Goal: Information Seeking & Learning: Learn about a topic

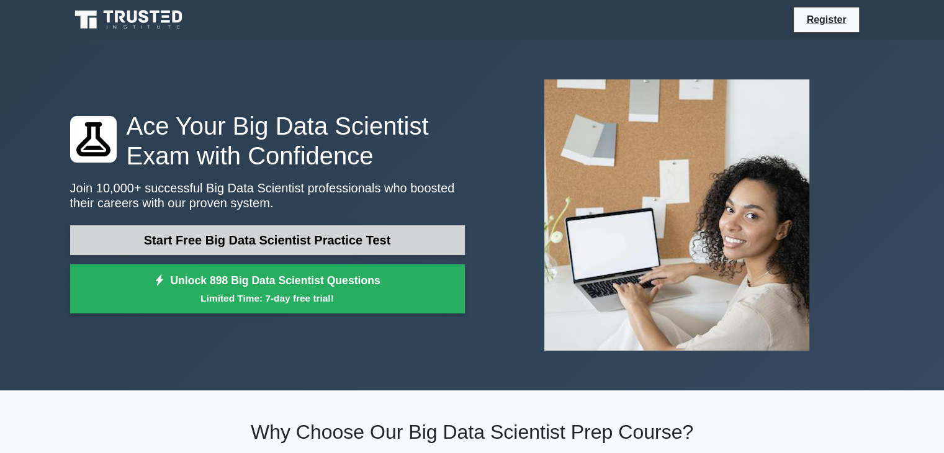
click at [387, 240] on link "Start Free Big Data Scientist Practice Test" at bounding box center [267, 240] width 395 height 30
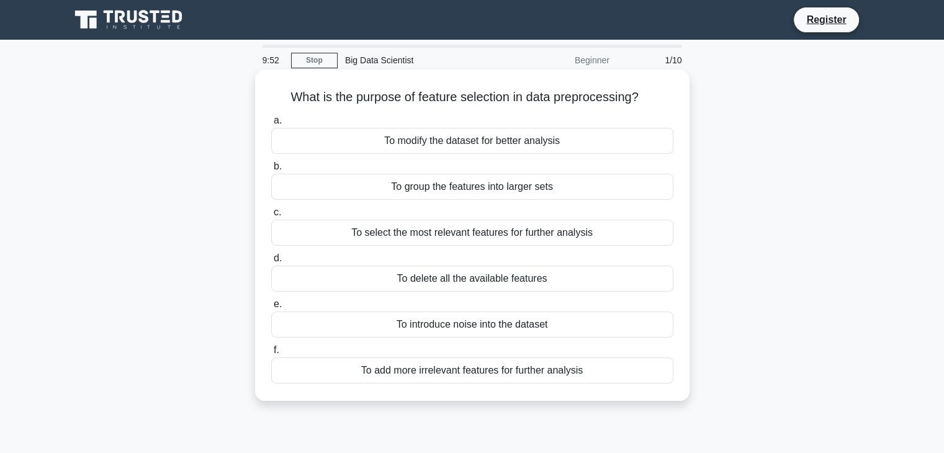
click at [572, 241] on div "To select the most relevant features for further analysis" at bounding box center [472, 233] width 402 height 26
click at [271, 217] on input "c. To select the most relevant features for further analysis" at bounding box center [271, 213] width 0 height 8
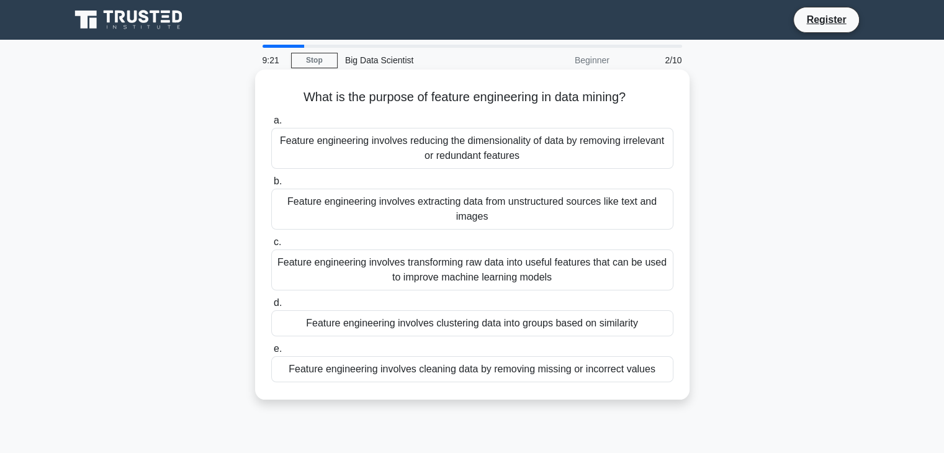
click at [497, 153] on div "Feature engineering involves reducing the dimensionality of data by removing ir…" at bounding box center [472, 148] width 402 height 41
click at [271, 125] on input "a. Feature engineering involves reducing the dimensionality of data by removing…" at bounding box center [271, 121] width 0 height 8
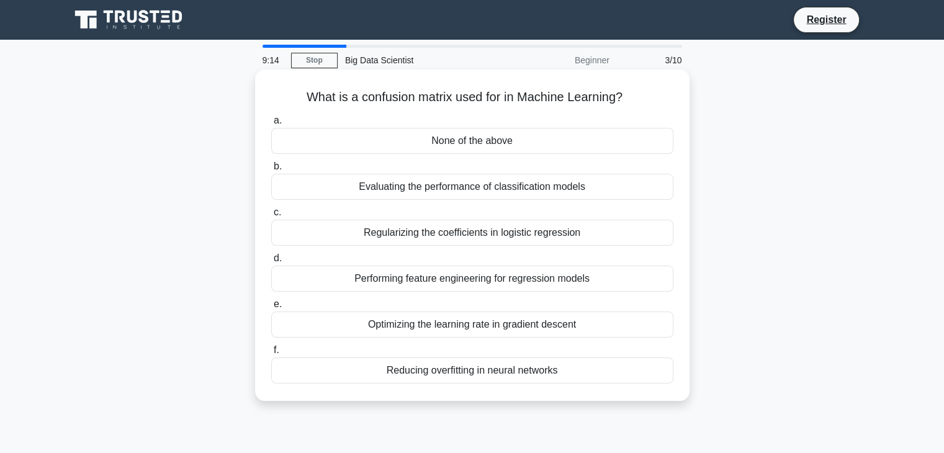
click at [581, 189] on div "Evaluating the performance of classification models" at bounding box center [472, 187] width 402 height 26
click at [271, 171] on input "b. Evaluating the performance of classification models" at bounding box center [271, 167] width 0 height 8
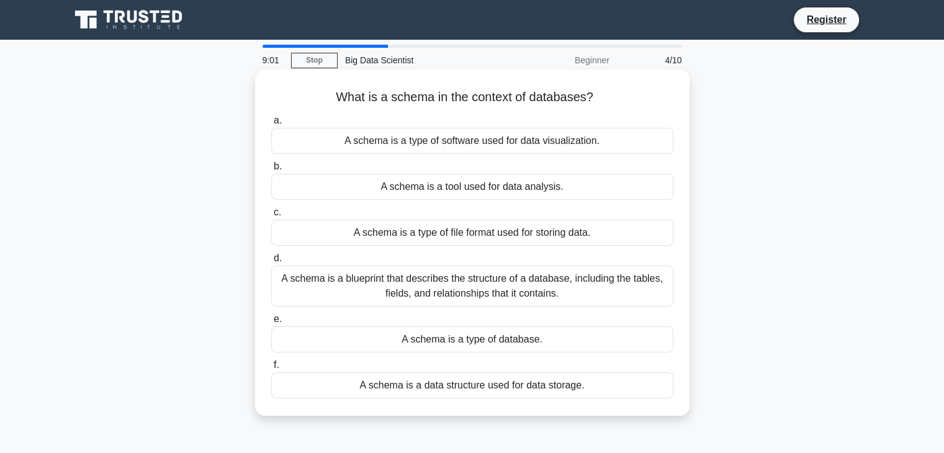
click at [567, 135] on div "A schema is a type of software used for data visualization." at bounding box center [472, 141] width 402 height 26
click at [271, 125] on input "a. A schema is a type of software used for data visualization." at bounding box center [271, 121] width 0 height 8
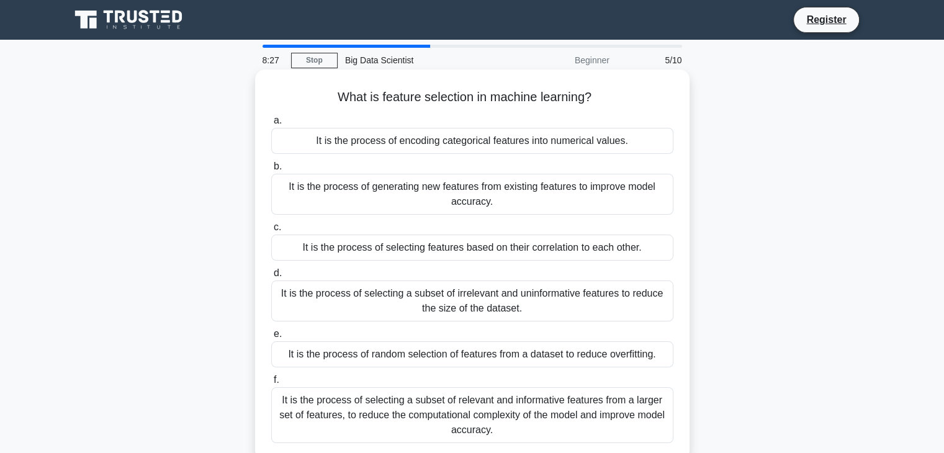
click at [441, 410] on div "It is the process of selecting a subset of relevant and informative features fr…" at bounding box center [472, 415] width 402 height 56
click at [271, 384] on input "f. It is the process of selecting a subset of relevant and informative features…" at bounding box center [271, 380] width 0 height 8
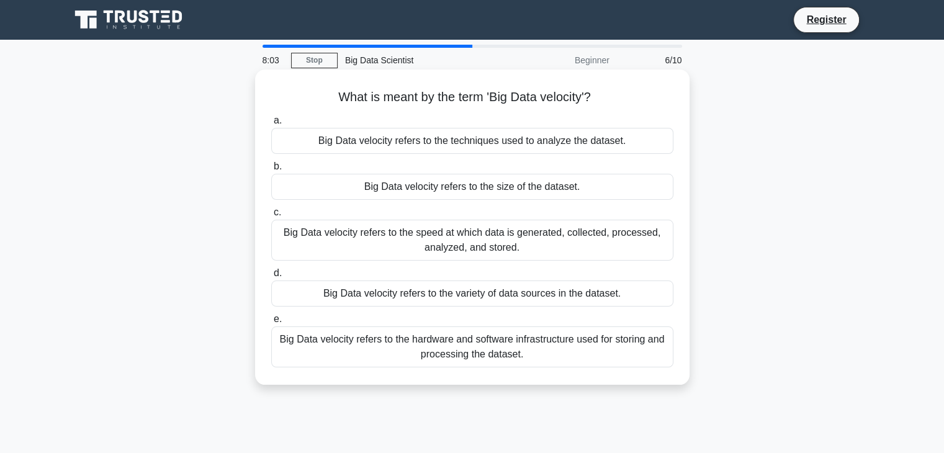
click at [549, 243] on div "Big Data velocity refers to the speed at which data is generated, collected, pr…" at bounding box center [472, 240] width 402 height 41
click at [271, 217] on input "c. Big Data velocity refers to the speed at which data is generated, collected,…" at bounding box center [271, 213] width 0 height 8
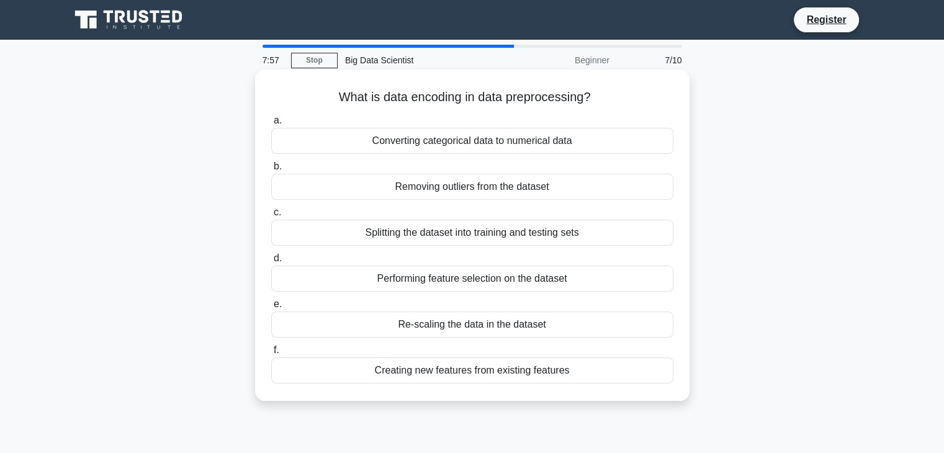
click at [506, 145] on div "Converting categorical data to numerical data" at bounding box center [472, 141] width 402 height 26
click at [271, 125] on input "a. Converting categorical data to numerical data" at bounding box center [271, 121] width 0 height 8
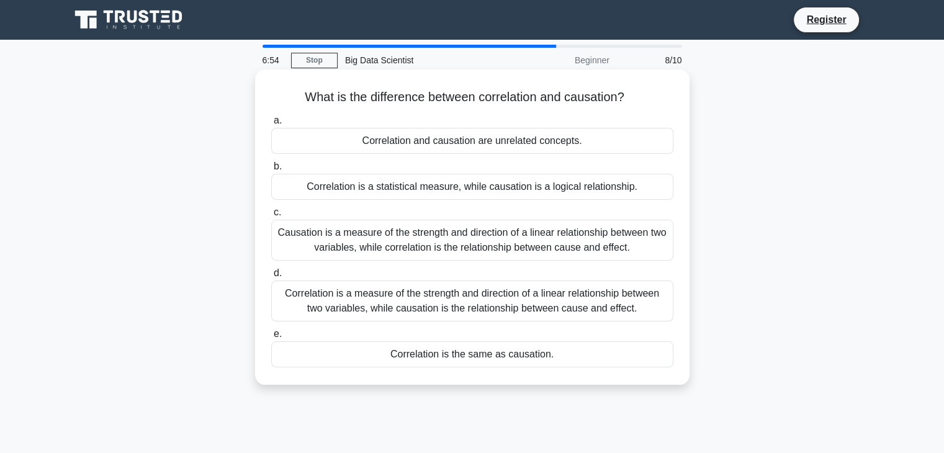
click at [508, 146] on div "Correlation and causation are unrelated concepts." at bounding box center [472, 141] width 402 height 26
click at [271, 125] on input "a. Correlation and causation are unrelated concepts." at bounding box center [271, 121] width 0 height 8
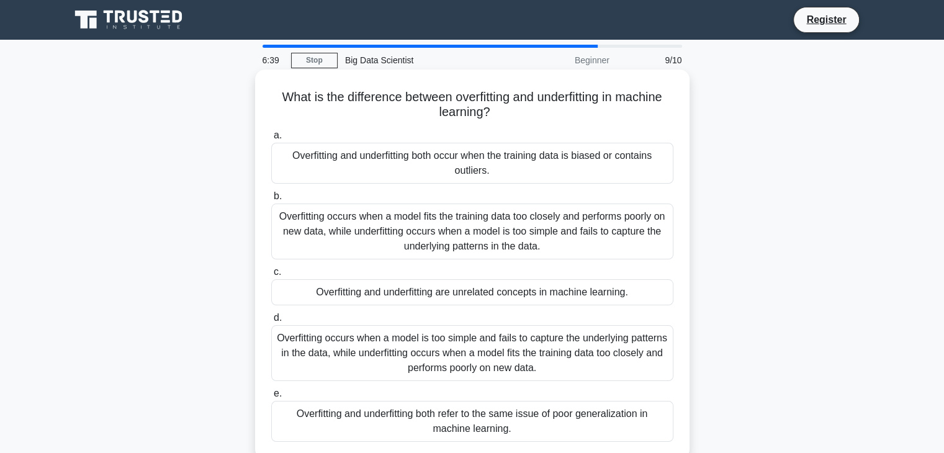
click at [501, 236] on div "Overfitting occurs when a model fits the training data too closely and performs…" at bounding box center [472, 232] width 402 height 56
click at [271, 200] on input "b. Overfitting occurs when a model fits the training data too closely and perfo…" at bounding box center [271, 196] width 0 height 8
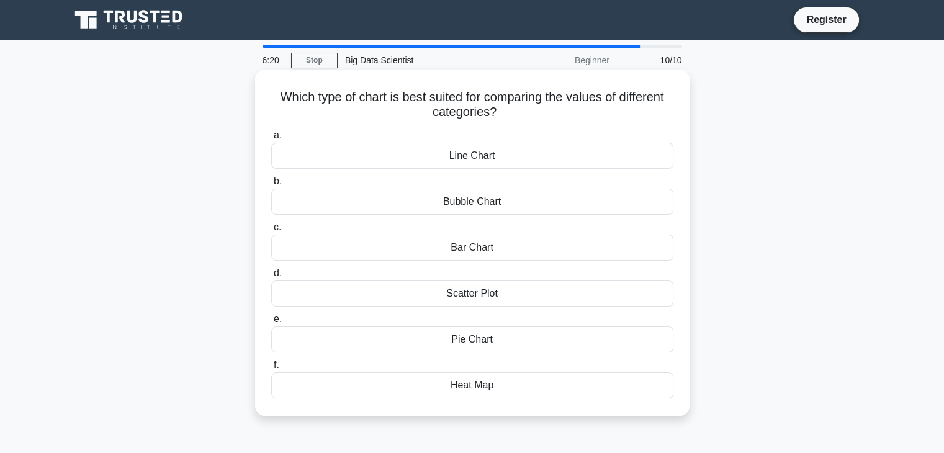
click at [486, 291] on div "Scatter Plot" at bounding box center [472, 294] width 402 height 26
click at [271, 277] on input "d. Scatter Plot" at bounding box center [271, 273] width 0 height 8
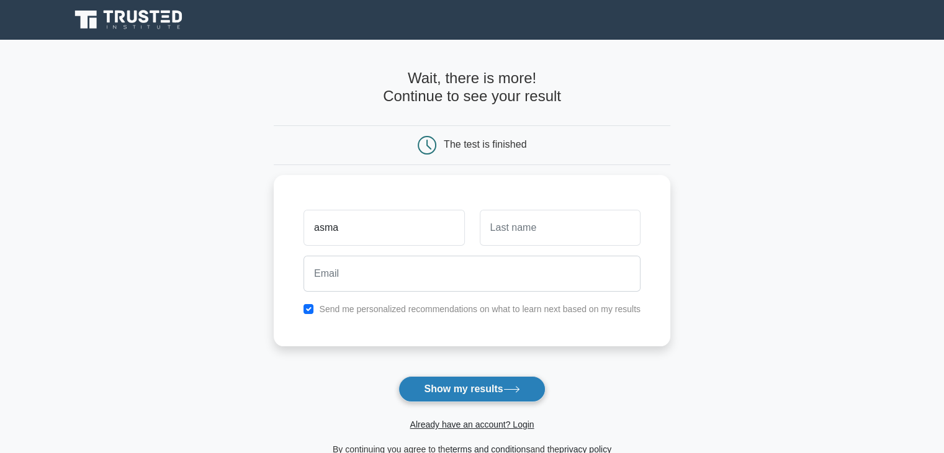
type input "asma"
click at [488, 387] on button "Show my results" at bounding box center [471, 389] width 146 height 26
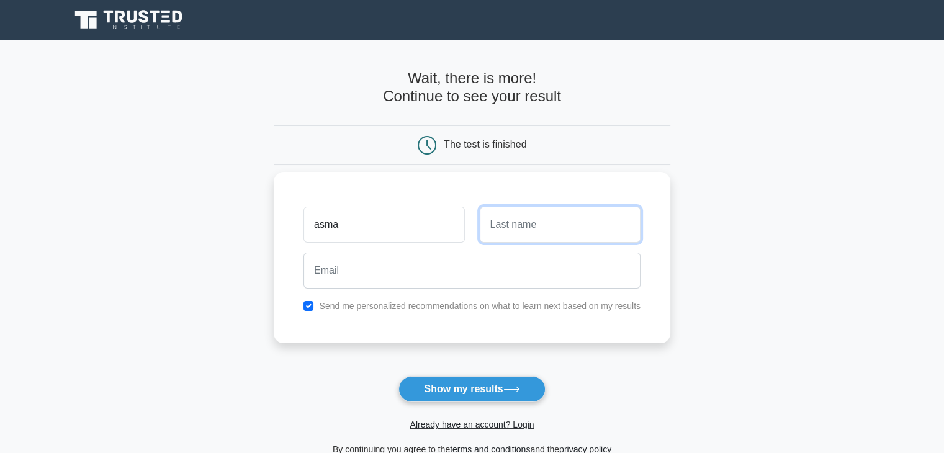
click at [541, 228] on input "text" at bounding box center [560, 225] width 161 height 36
type input "skt"
click at [376, 233] on input "asma" at bounding box center [383, 225] width 161 height 36
type input "a"
type input "meh"
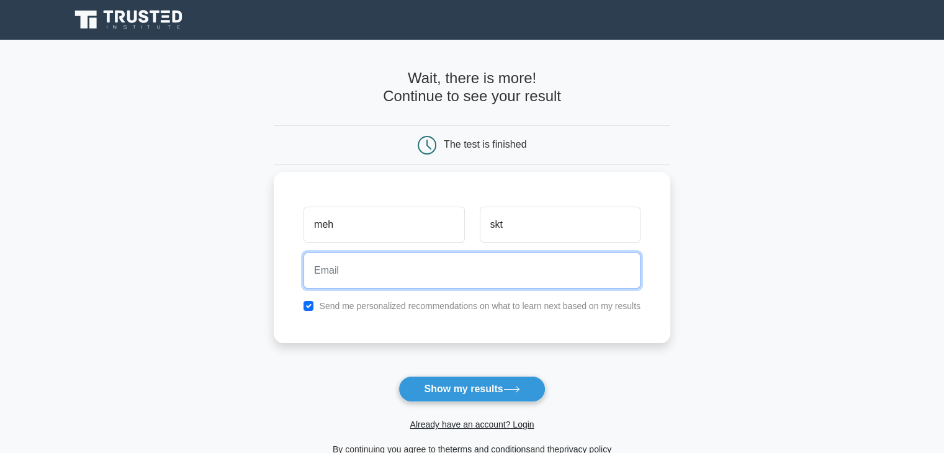
click at [387, 274] on input "email" at bounding box center [471, 271] width 337 height 36
type input "[EMAIL_ADDRESS][DOMAIN_NAME]"
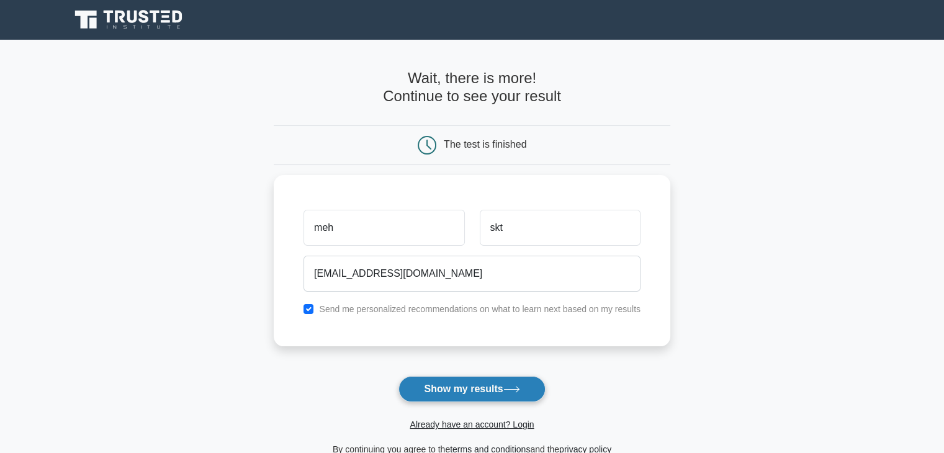
click at [434, 401] on button "Show my results" at bounding box center [471, 389] width 146 height 26
click at [434, 393] on form "Wait, there is more! Continue to see your result The test is finished meh skt" at bounding box center [472, 263] width 397 height 387
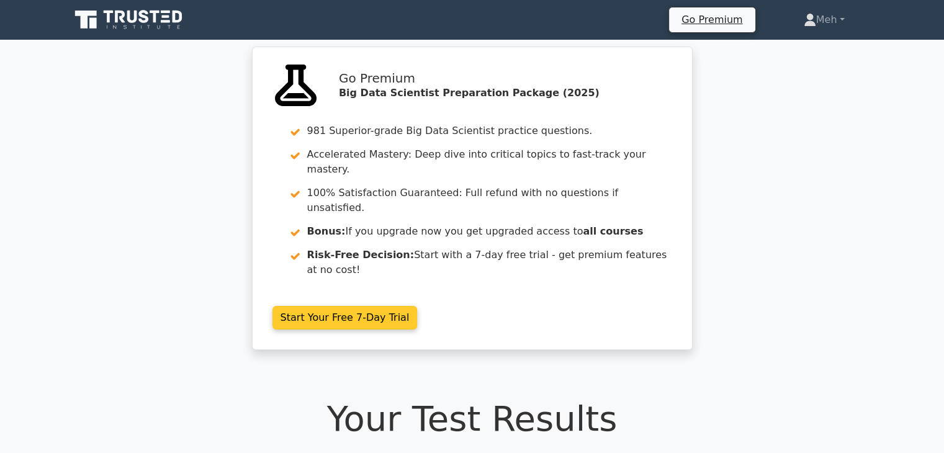
click at [375, 306] on link "Start Your Free 7-Day Trial" at bounding box center [344, 318] width 145 height 24
